Goal: Entertainment & Leisure: Consume media (video, audio)

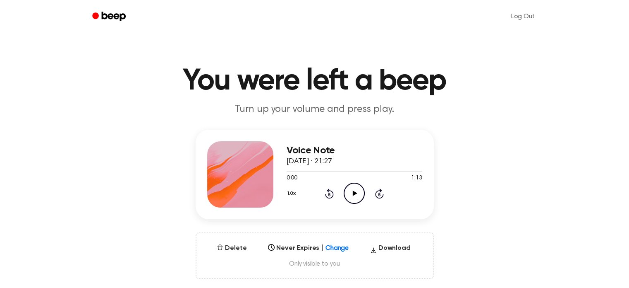
click at [354, 190] on icon "Play Audio" at bounding box center [354, 193] width 21 height 21
click at [354, 190] on icon "Pause Audio" at bounding box center [354, 193] width 21 height 21
click at [276, 171] on div "Voice Note [DATE] · 21:27 0:01 1:13 Your browser does not support the [object O…" at bounding box center [315, 174] width 238 height 89
click at [329, 195] on icon at bounding box center [330, 193] width 2 height 3
